Goal: Task Accomplishment & Management: Complete application form

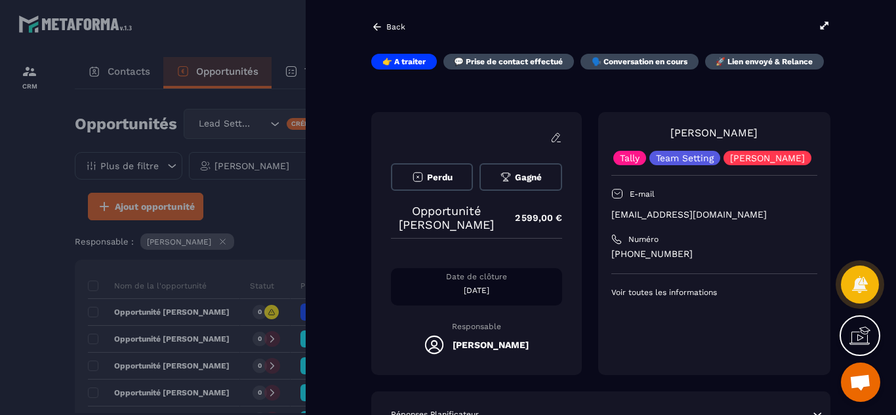
scroll to position [131, 0]
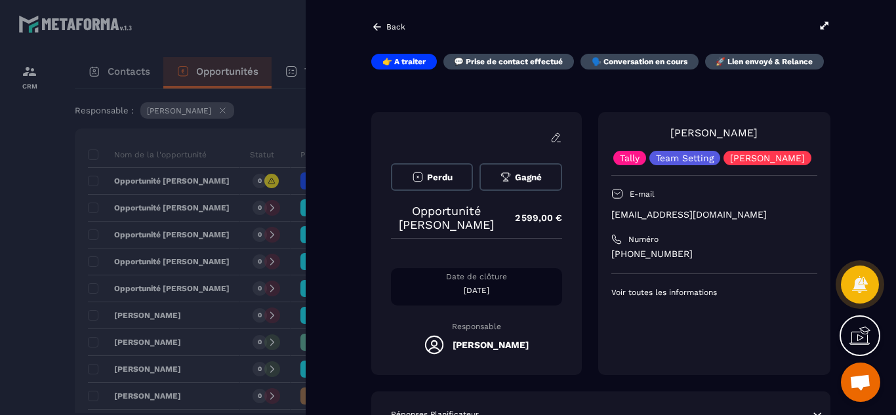
click at [15, 203] on div at bounding box center [448, 207] width 896 height 415
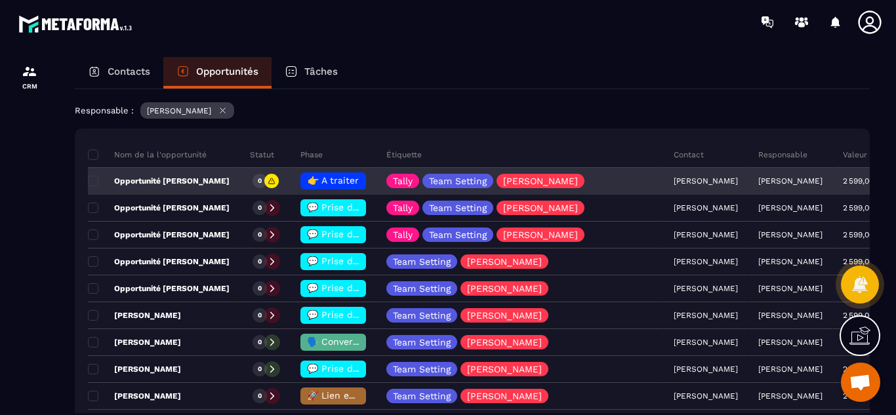
click at [331, 176] on span "👉 A traiter" at bounding box center [333, 180] width 51 height 10
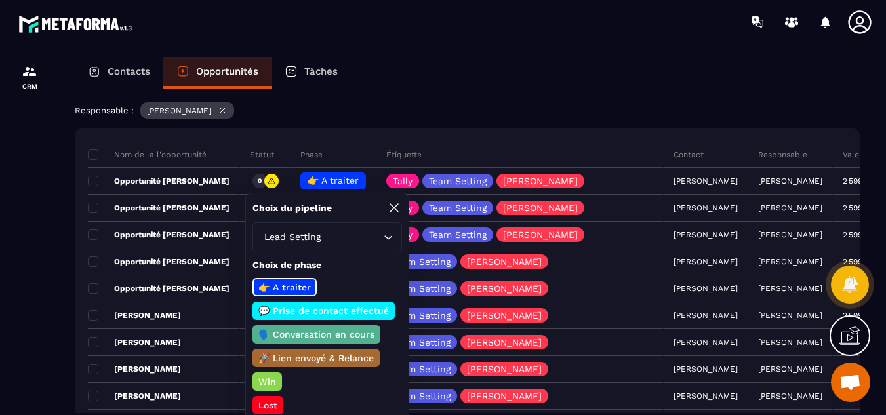
click at [308, 306] on p "💬 Prise de contact effectué" at bounding box center [324, 310] width 135 height 13
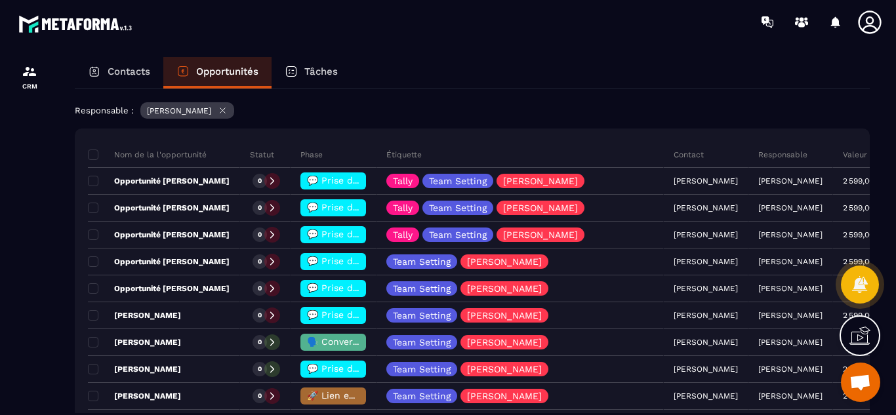
click at [64, 313] on div "Contacts Opportunités Tâches Opportunités Lead Setting Créer 62 376,00 € • 24 a…" at bounding box center [472, 248] width 821 height 383
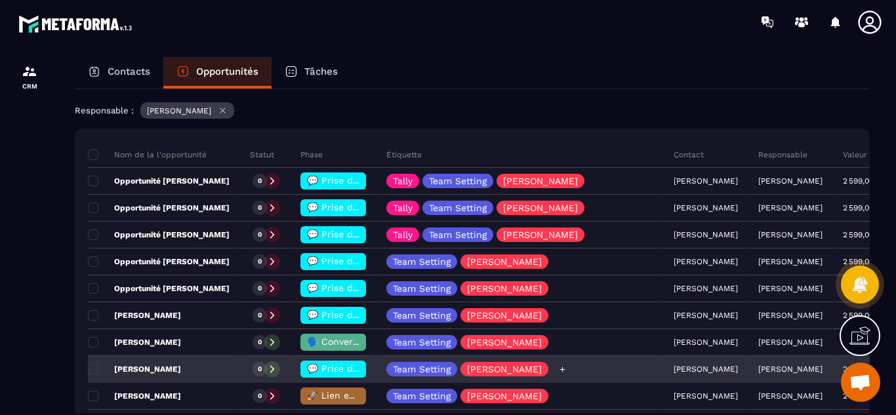
click at [583, 369] on div "Team Setting [PERSON_NAME]" at bounding box center [520, 370] width 287 height 26
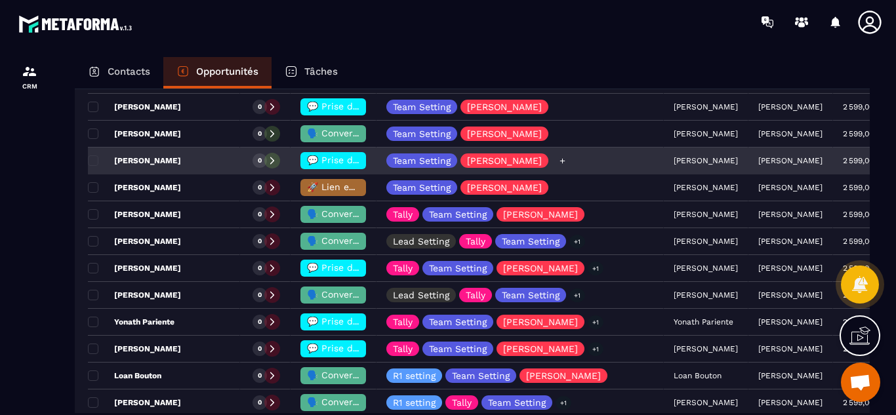
scroll to position [341, 0]
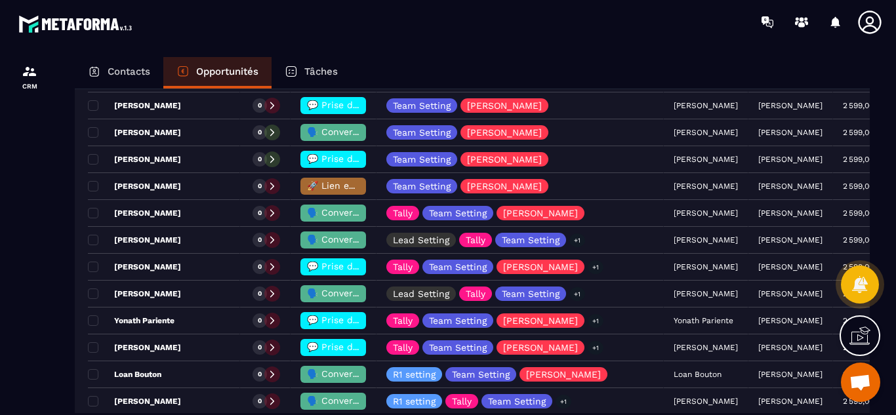
click at [142, 68] on p "Contacts" at bounding box center [129, 72] width 43 height 12
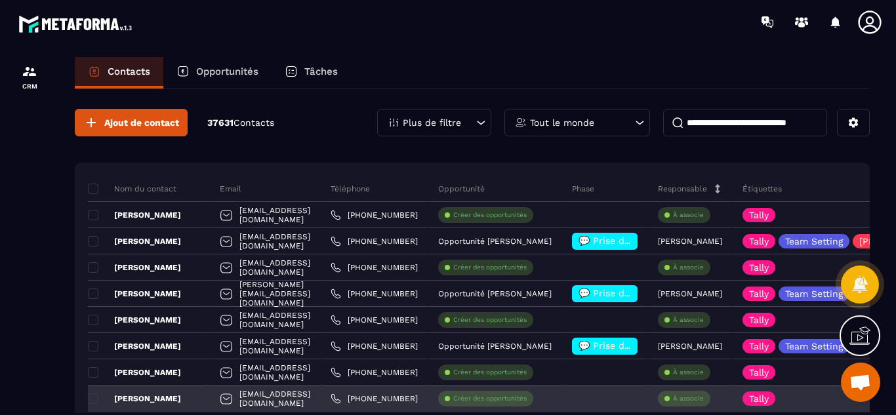
click at [527, 399] on p "Créer des opportunités" at bounding box center [489, 398] width 73 height 9
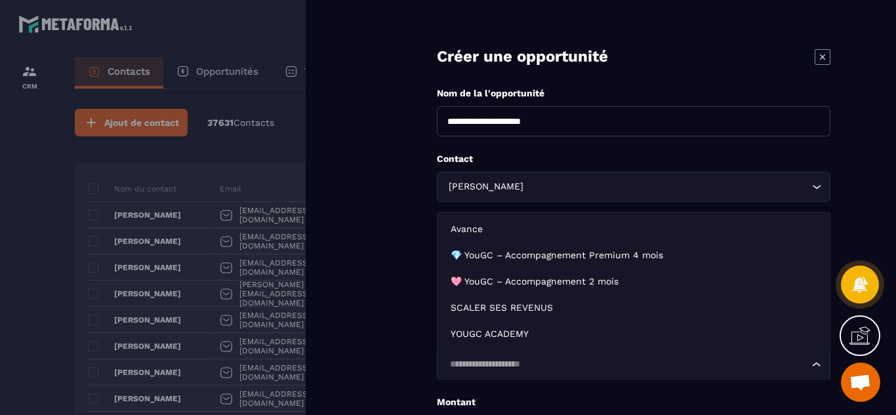
click at [526, 369] on input "Search for option" at bounding box center [626, 365] width 363 height 14
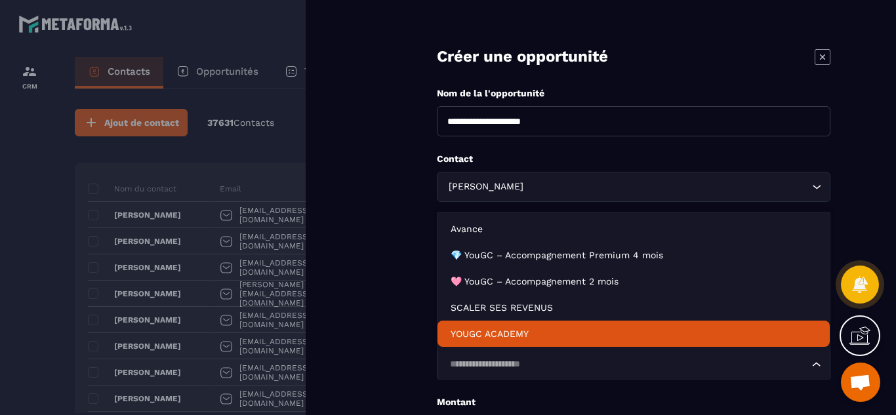
click at [479, 334] on p "YOUGC ACADEMY" at bounding box center [634, 333] width 366 height 13
type input "*******"
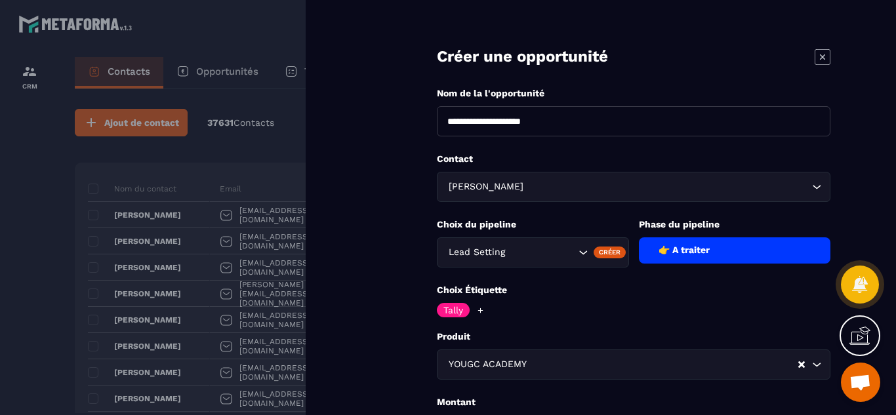
click at [417, 345] on form "**********" at bounding box center [633, 298] width 525 height 596
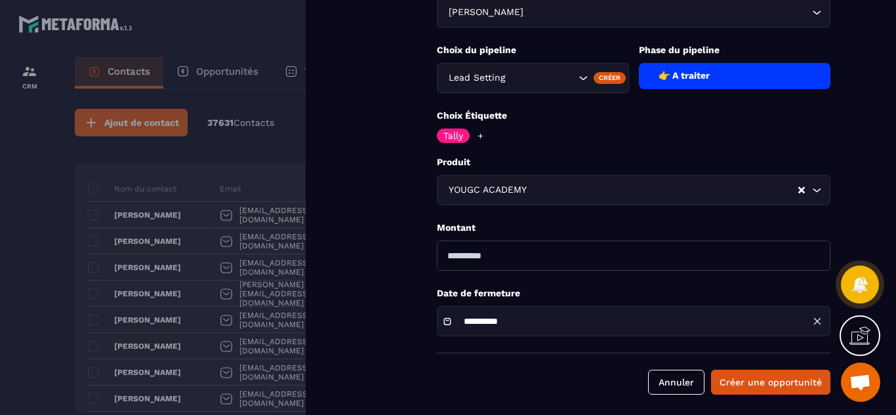
scroll to position [180, 0]
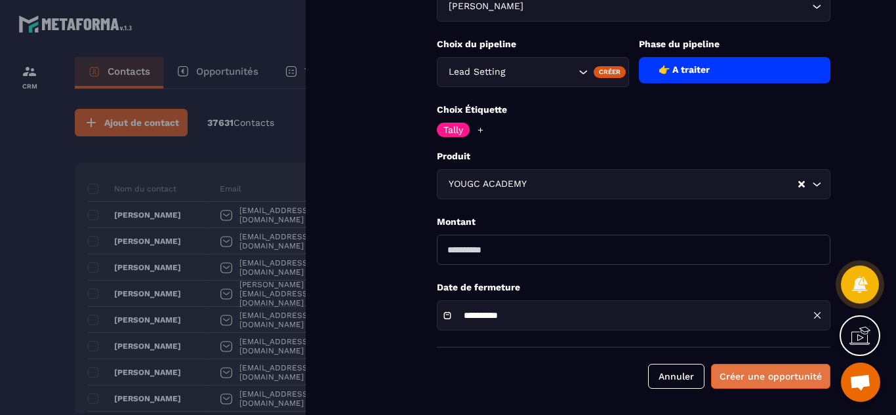
click at [761, 386] on button "Créer une opportunité" at bounding box center [770, 376] width 119 height 25
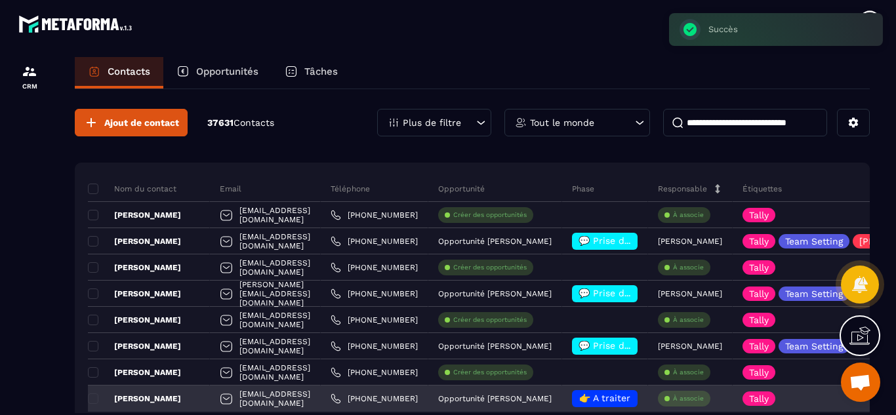
click at [562, 394] on div "Opportunité [PERSON_NAME]" at bounding box center [495, 399] width 134 height 26
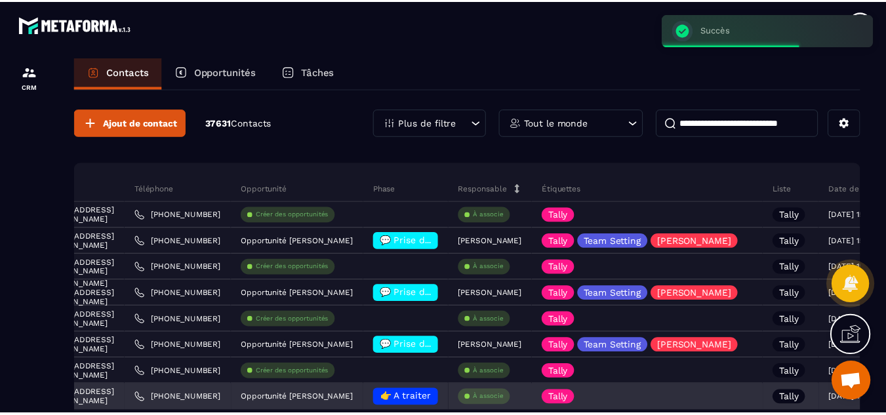
scroll to position [0, 210]
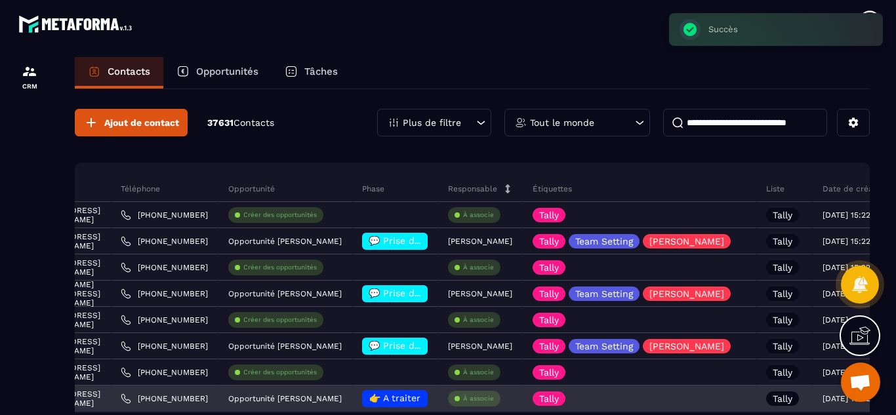
click at [494, 401] on p "À associe" at bounding box center [478, 398] width 31 height 9
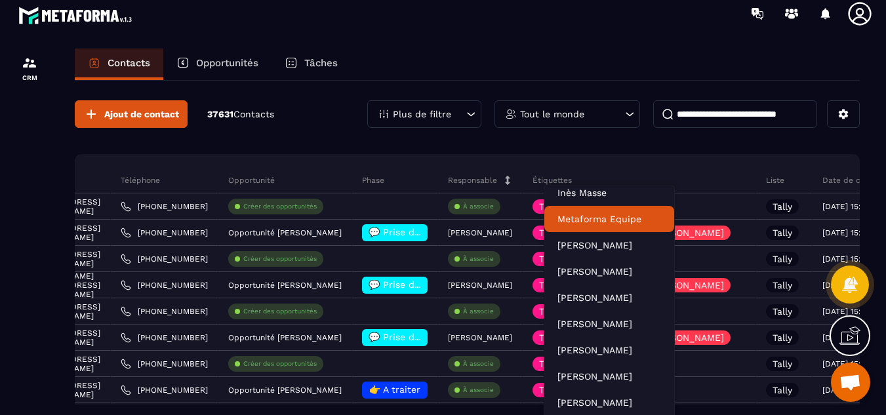
scroll to position [3, 0]
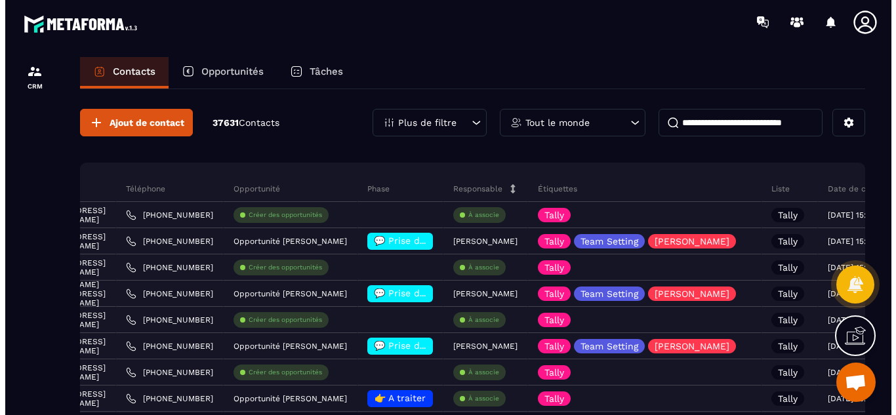
scroll to position [0, 0]
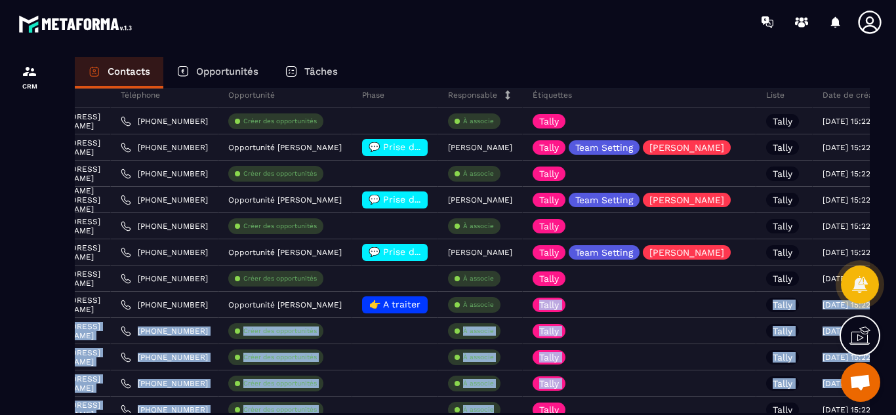
drag, startPoint x: 614, startPoint y: 387, endPoint x: 616, endPoint y: 417, distance: 30.2
click at [616, 415] on html "CRM Contacts Opportunités Tâches Ajout de contact 37631 Contacts Plus de filtre…" at bounding box center [448, 207] width 896 height 415
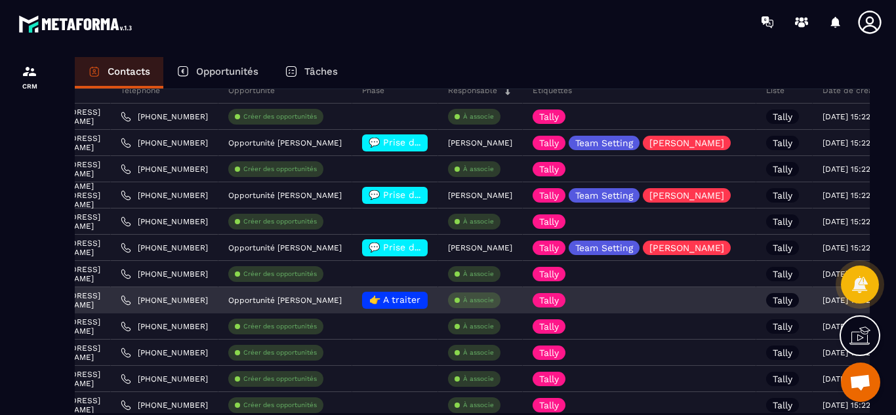
click at [494, 300] on p "À associe" at bounding box center [478, 300] width 31 height 9
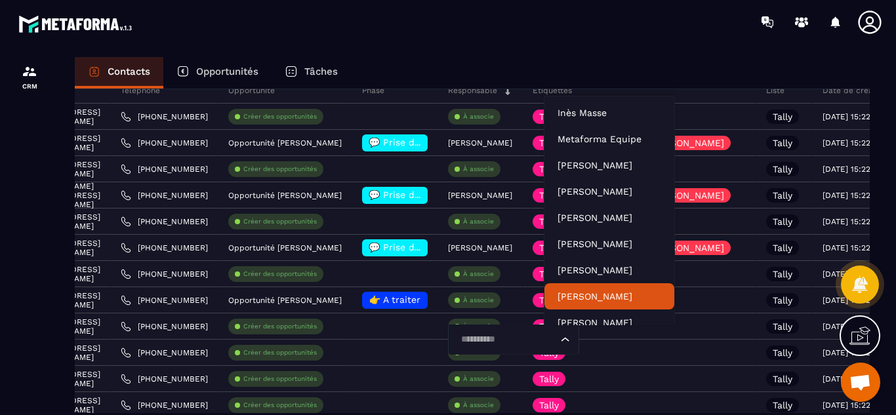
scroll to position [10, 0]
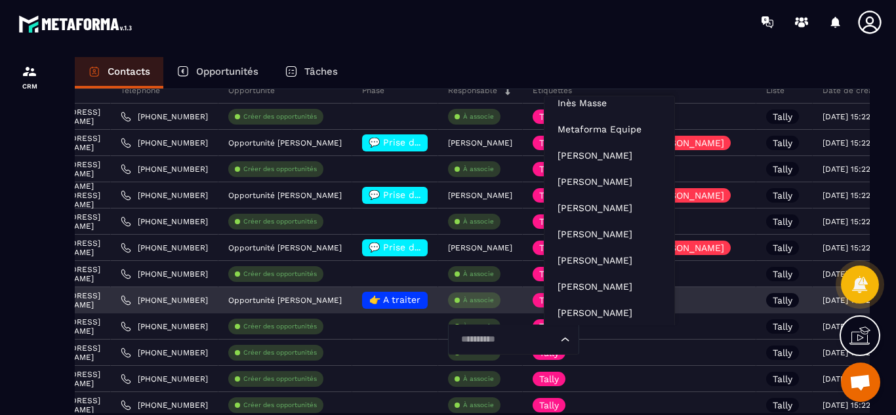
click at [558, 340] on input "Search for option" at bounding box center [507, 340] width 101 height 14
type input "****"
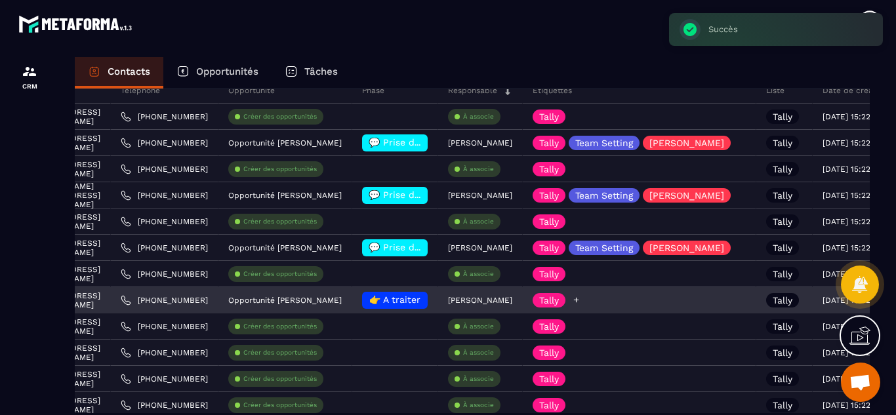
click at [581, 304] on div at bounding box center [576, 300] width 9 height 14
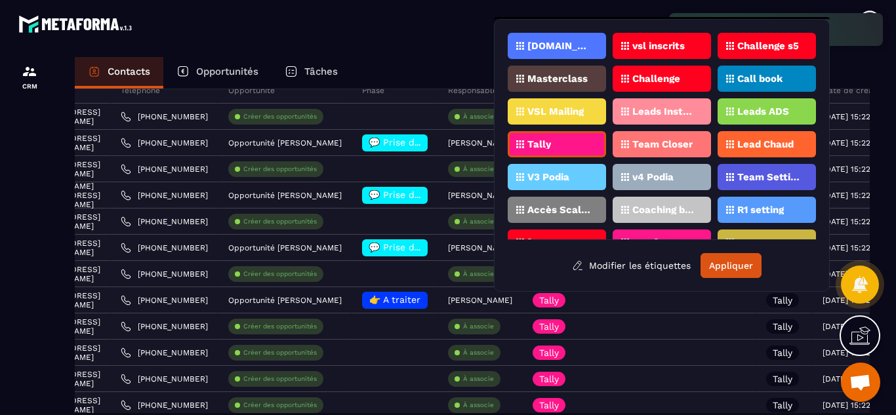
click at [739, 185] on div "Team Setting" at bounding box center [767, 177] width 98 height 26
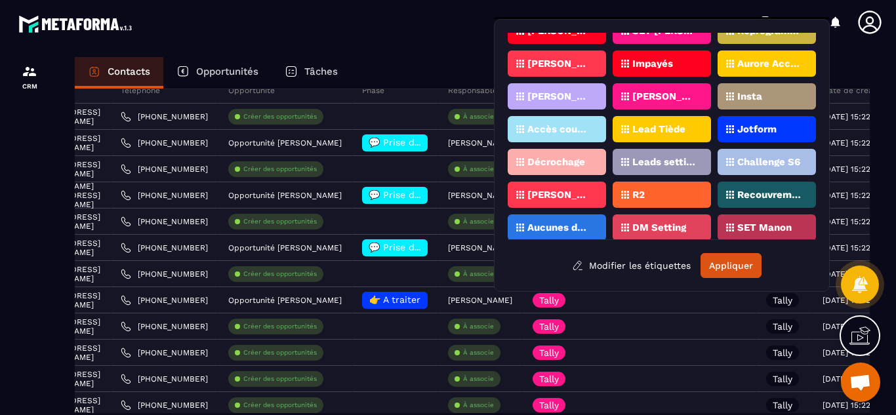
scroll to position [215, 0]
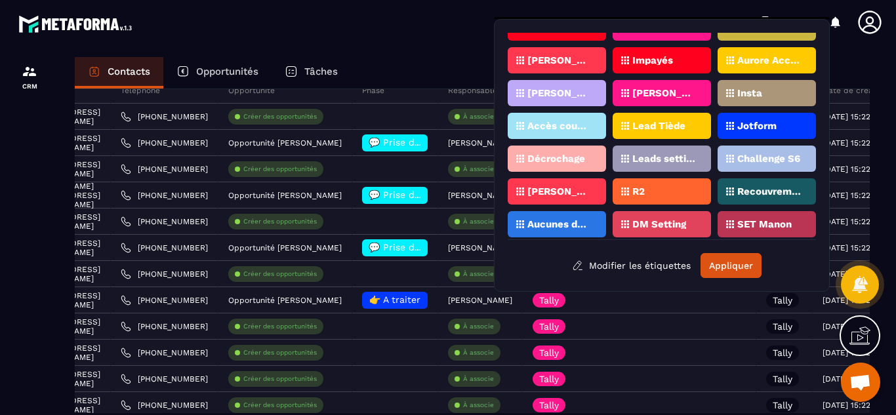
click at [541, 195] on p "[PERSON_NAME]" at bounding box center [560, 191] width 64 height 9
click at [726, 265] on button "Appliquer" at bounding box center [731, 265] width 61 height 25
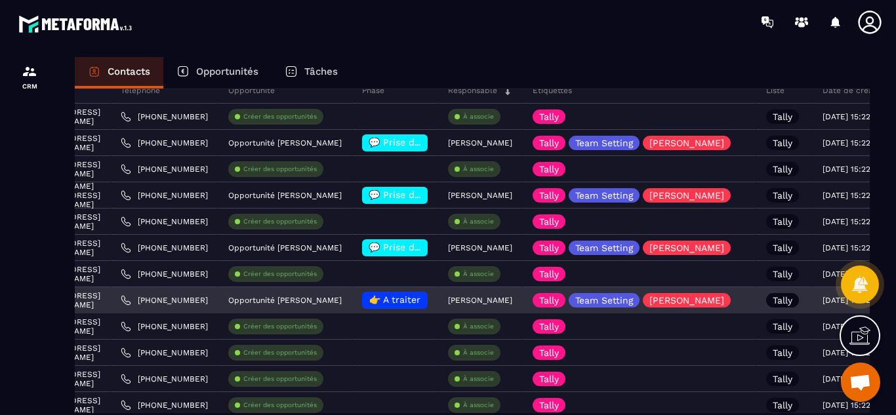
click at [111, 298] on div "[EMAIL_ADDRESS][DOMAIN_NAME]" at bounding box center [55, 300] width 111 height 26
click at [111, 300] on div "[EMAIL_ADDRESS][DOMAIN_NAME]" at bounding box center [55, 300] width 111 height 26
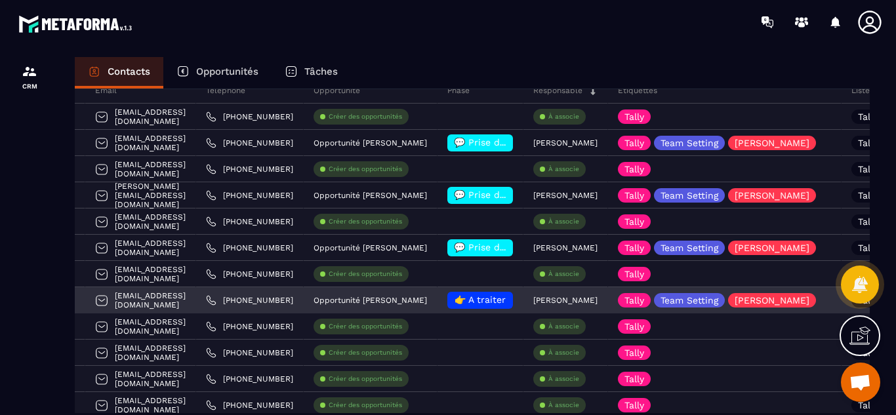
scroll to position [0, 79]
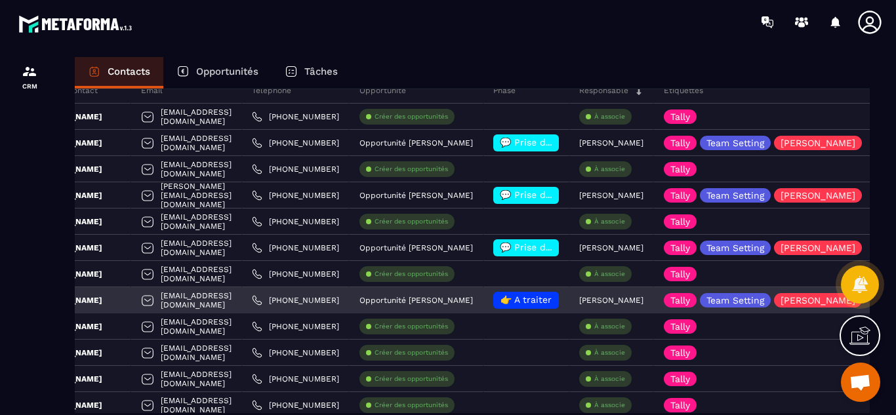
click at [124, 293] on div "[PERSON_NAME]" at bounding box center [70, 300] width 122 height 26
